Goal: Navigation & Orientation: Find specific page/section

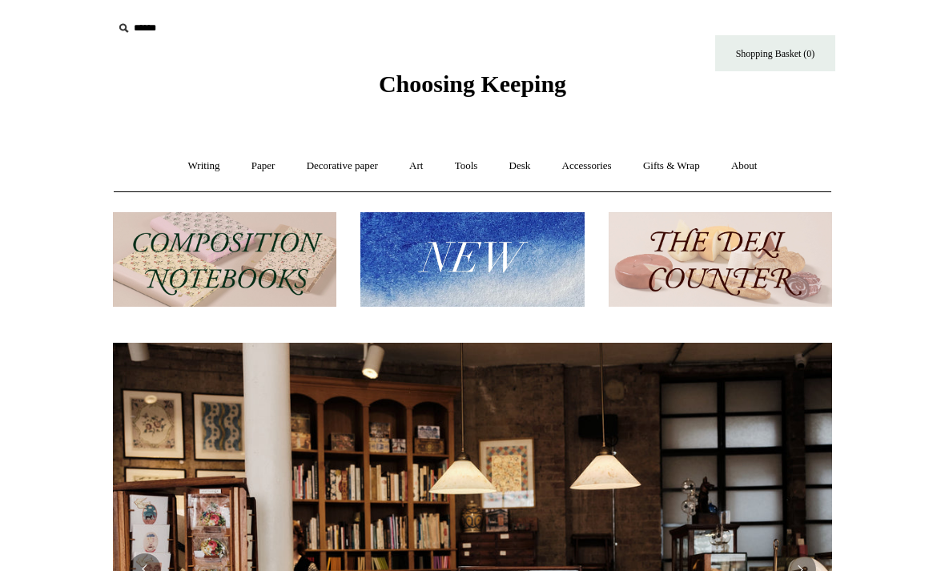
click at [187, 159] on link "Writing +" at bounding box center [204, 166] width 61 height 42
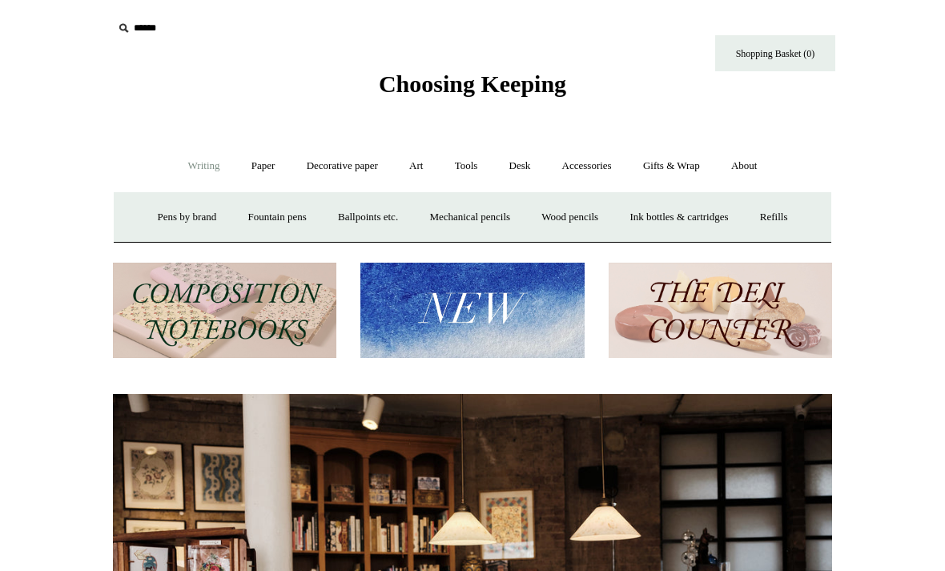
click at [268, 228] on link "Fountain pens +" at bounding box center [276, 217] width 87 height 42
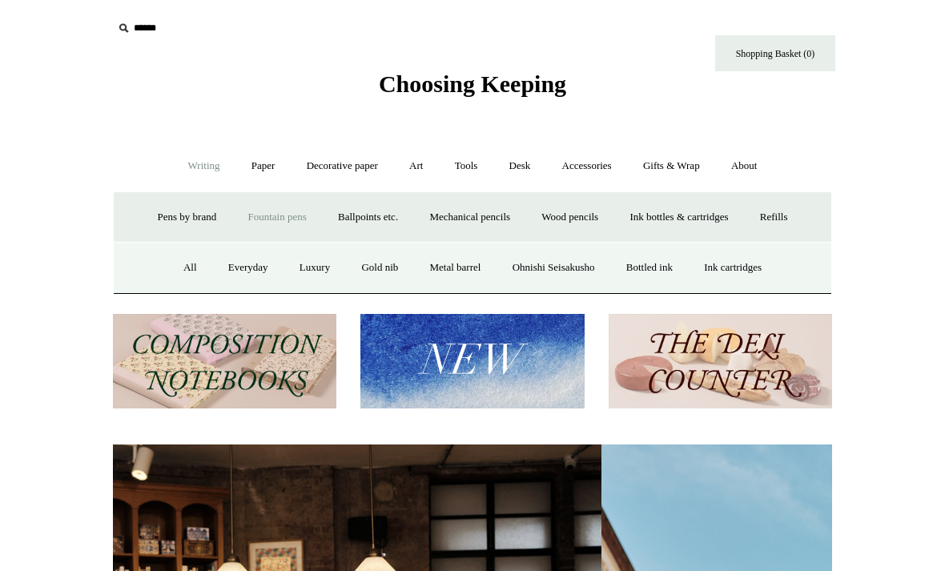
scroll to position [0, 648]
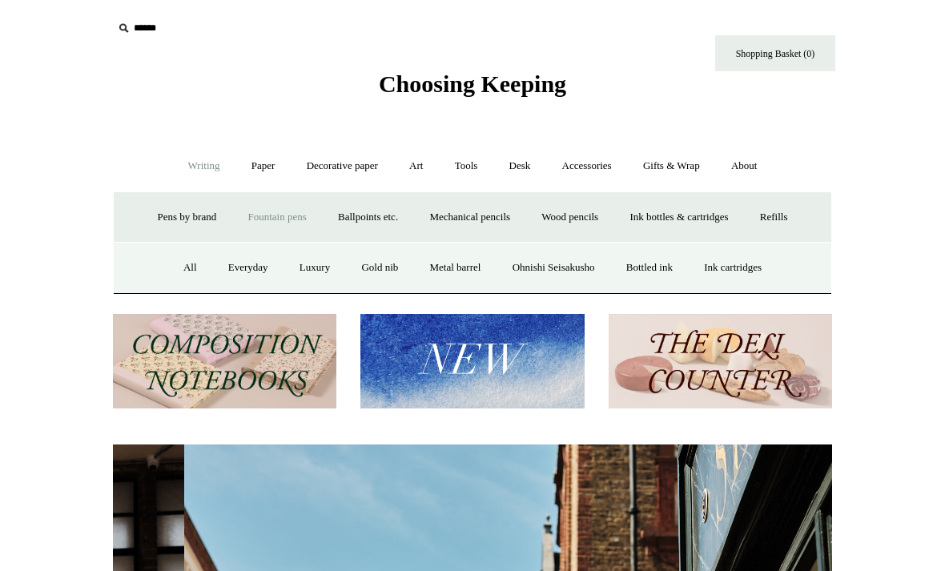
click at [359, 256] on link "Gold nib" at bounding box center [380, 268] width 66 height 42
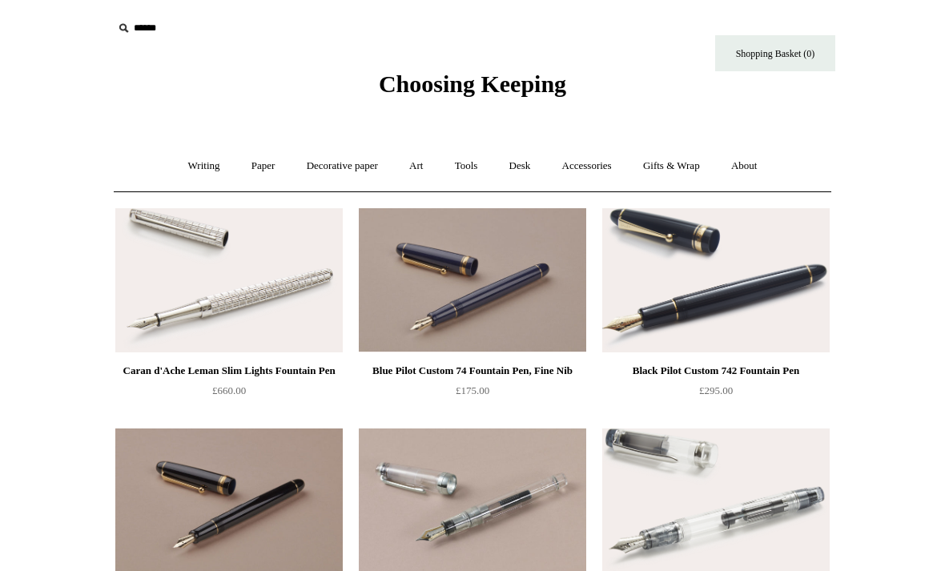
click at [509, 164] on link "Desk +" at bounding box center [520, 166] width 50 height 42
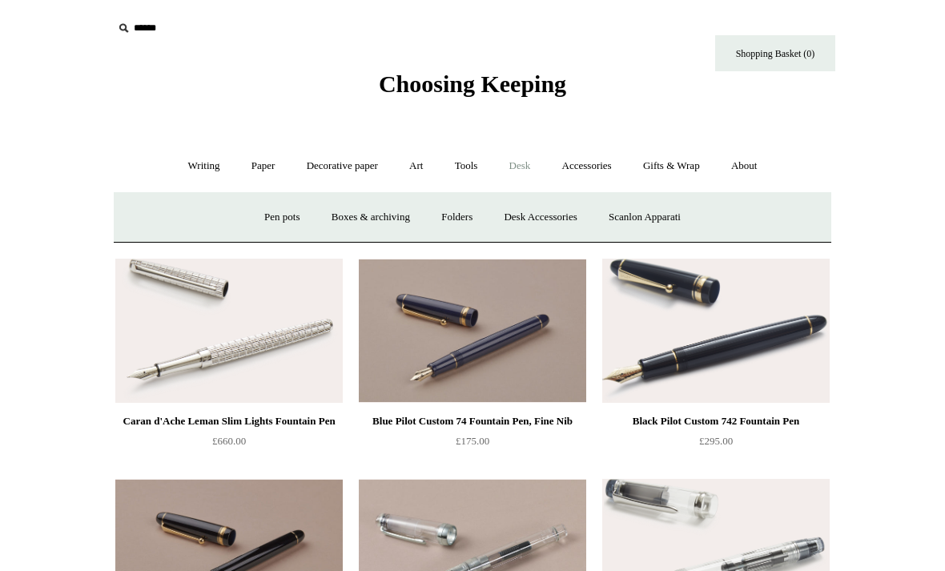
click at [467, 157] on link "Tools +" at bounding box center [467, 166] width 52 height 42
click at [397, 159] on link "Art +" at bounding box center [416, 166] width 42 height 42
click at [322, 215] on link "Brushes & palettes" at bounding box center [293, 217] width 107 height 42
